Goal: Find specific page/section: Find specific page/section

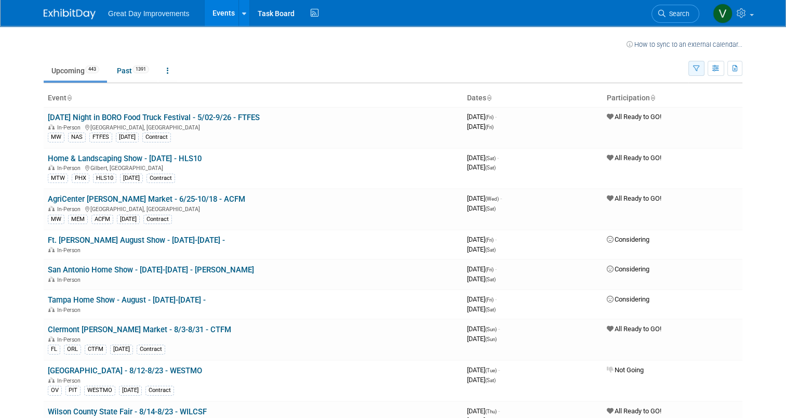
click at [699, 69] on button "button" at bounding box center [696, 68] width 16 height 15
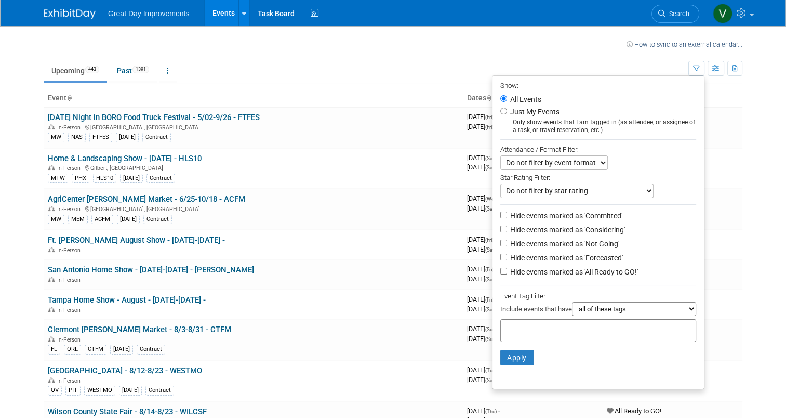
click at [578, 329] on input "text" at bounding box center [546, 329] width 83 height 10
type input "sea"
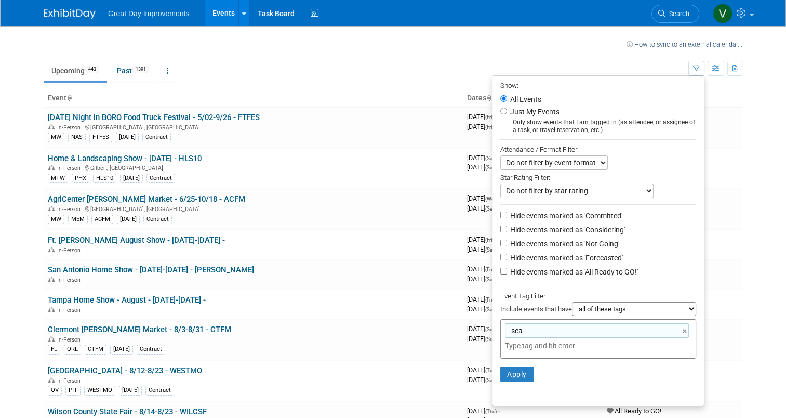
type input "sea"
click at [506, 372] on button "Apply" at bounding box center [516, 374] width 33 height 16
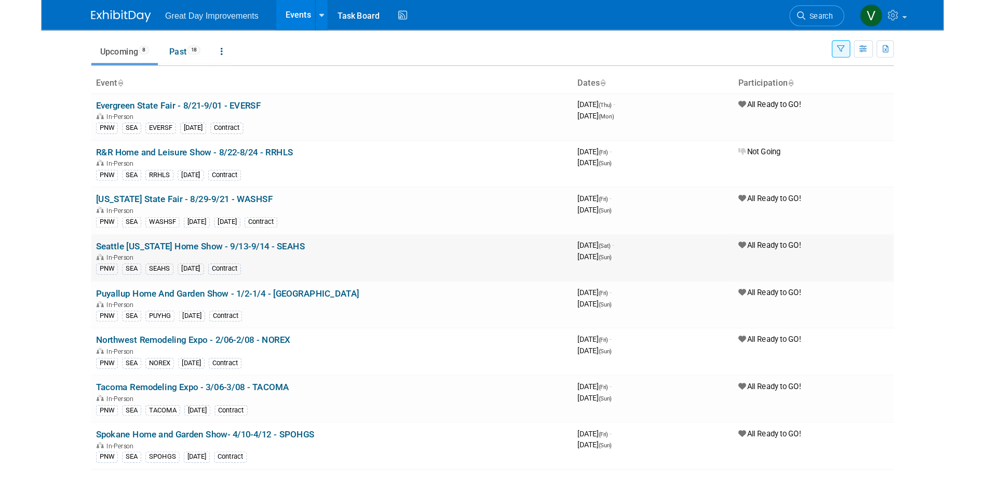
scroll to position [25, 0]
